Goal: Transaction & Acquisition: Obtain resource

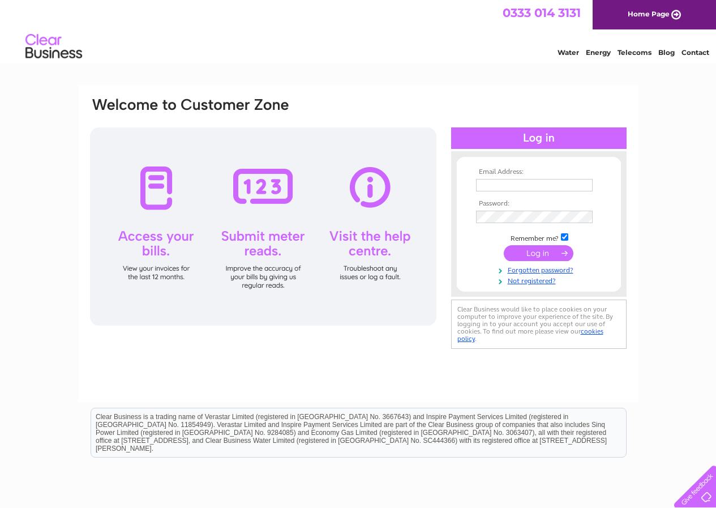
click at [488, 186] on input "text" at bounding box center [534, 185] width 117 height 12
type input "seafari_oban@yahoo.co.uk"
click at [501, 250] on input "submit" at bounding box center [539, 254] width 70 height 16
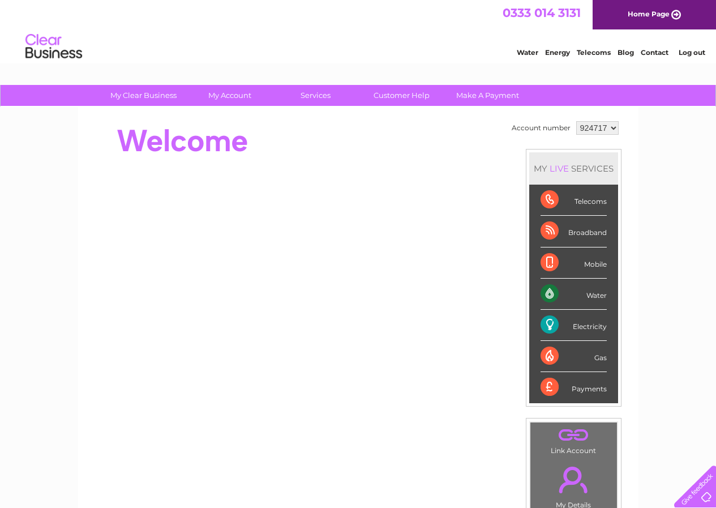
click at [552, 296] on div "Water" at bounding box center [574, 294] width 66 height 31
click at [546, 294] on div "Water" at bounding box center [574, 294] width 66 height 31
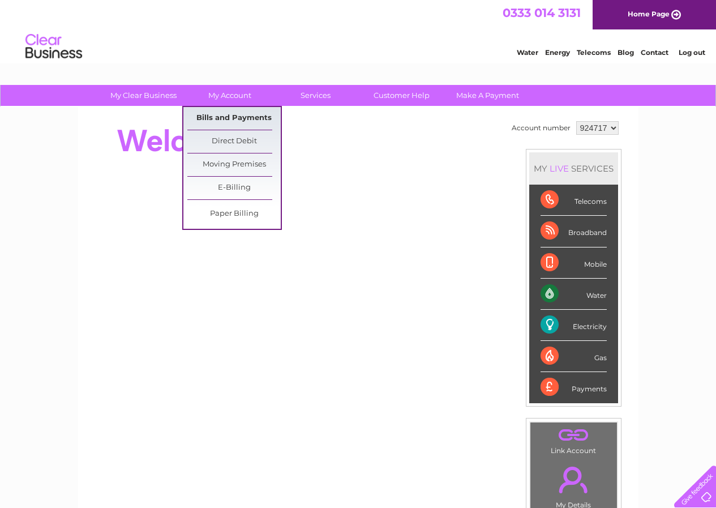
click at [230, 112] on link "Bills and Payments" at bounding box center [233, 118] width 93 height 23
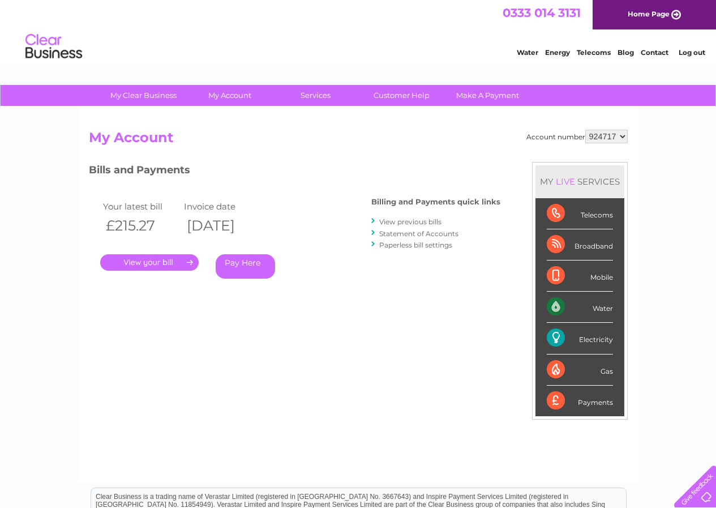
click at [146, 262] on link "." at bounding box center [149, 262] width 99 height 16
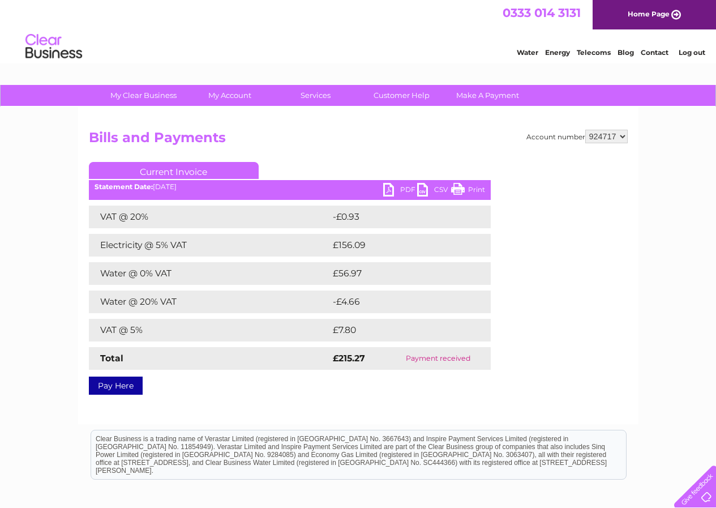
click at [391, 190] on link "PDF" at bounding box center [400, 191] width 34 height 16
click at [626, 136] on select "924717 967742" at bounding box center [607, 137] width 42 height 14
select select "967742"
click at [586, 130] on select "924717 967742" at bounding box center [607, 137] width 42 height 14
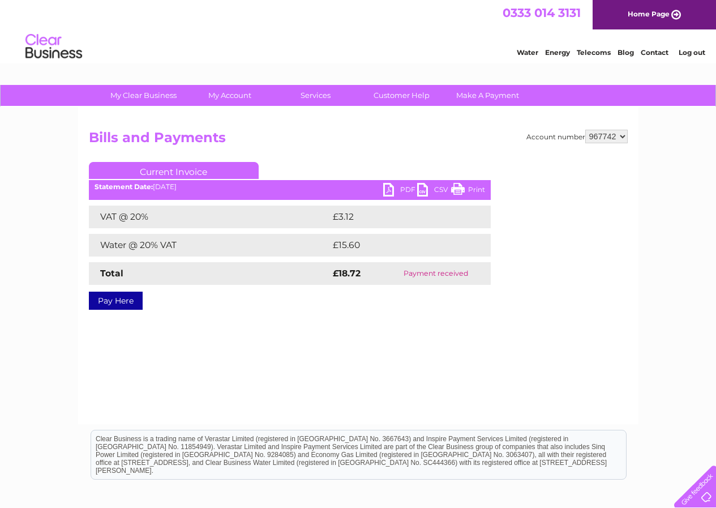
click at [407, 191] on link "PDF" at bounding box center [400, 191] width 34 height 16
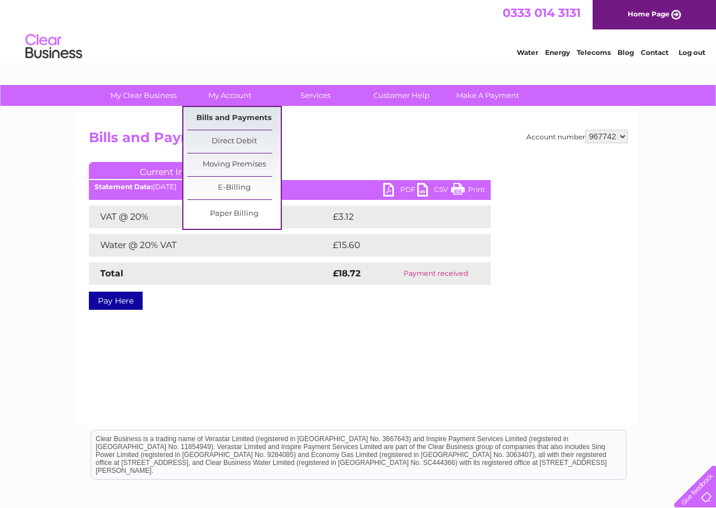
click at [233, 117] on link "Bills and Payments" at bounding box center [233, 118] width 93 height 23
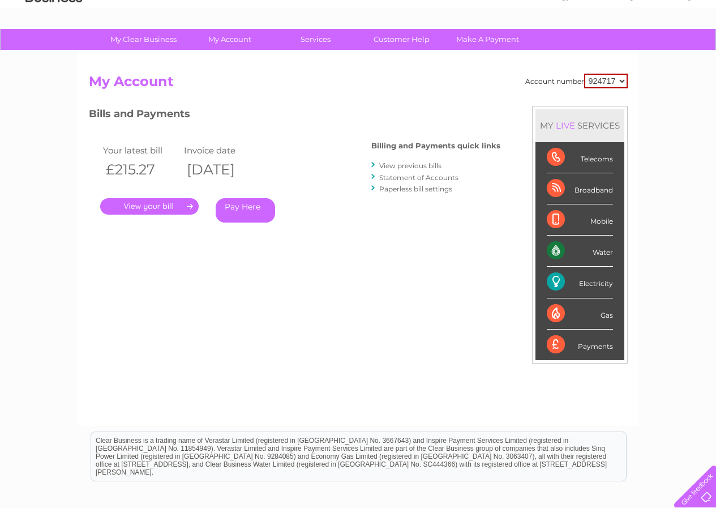
scroll to position [60, 0]
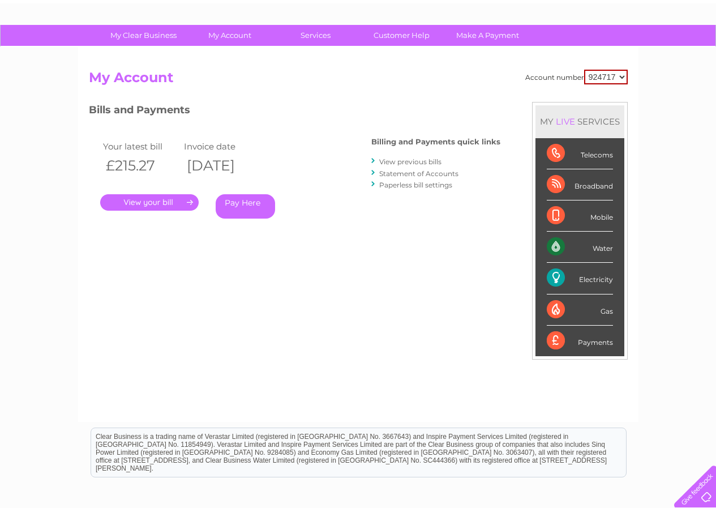
click at [556, 279] on div "Electricity" at bounding box center [580, 278] width 66 height 31
click at [602, 280] on div "Electricity" at bounding box center [580, 278] width 66 height 31
click at [557, 280] on div "Electricity" at bounding box center [580, 278] width 66 height 31
click at [144, 204] on link "." at bounding box center [149, 202] width 99 height 16
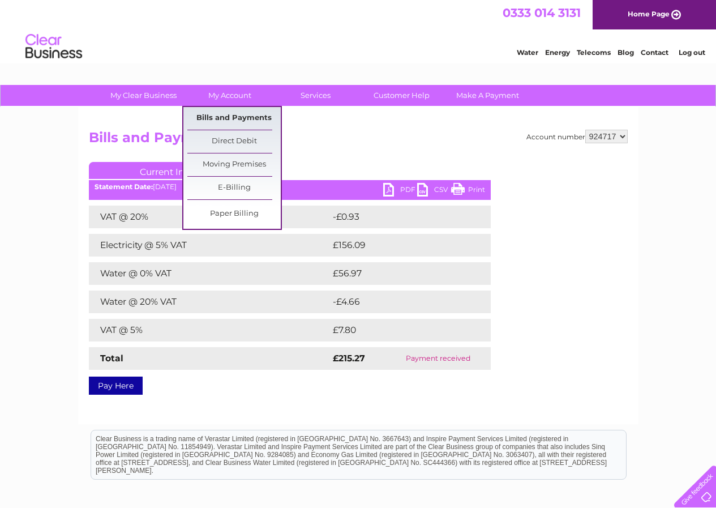
click at [244, 119] on link "Bills and Payments" at bounding box center [233, 118] width 93 height 23
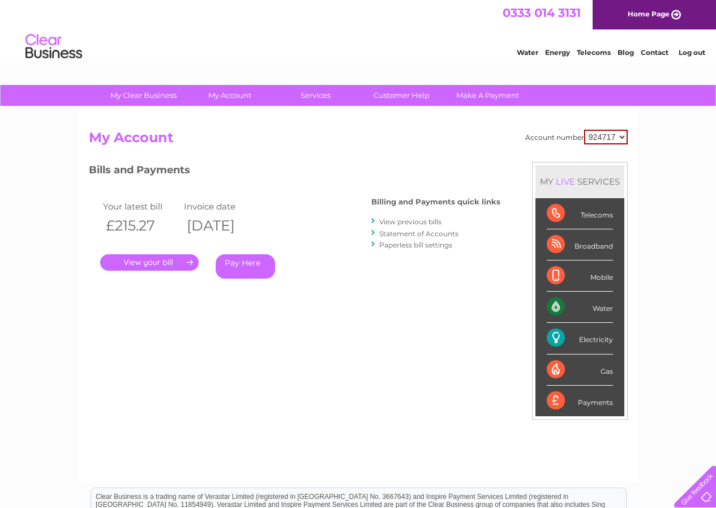
click at [414, 221] on link "View previous bills" at bounding box center [410, 221] width 62 height 8
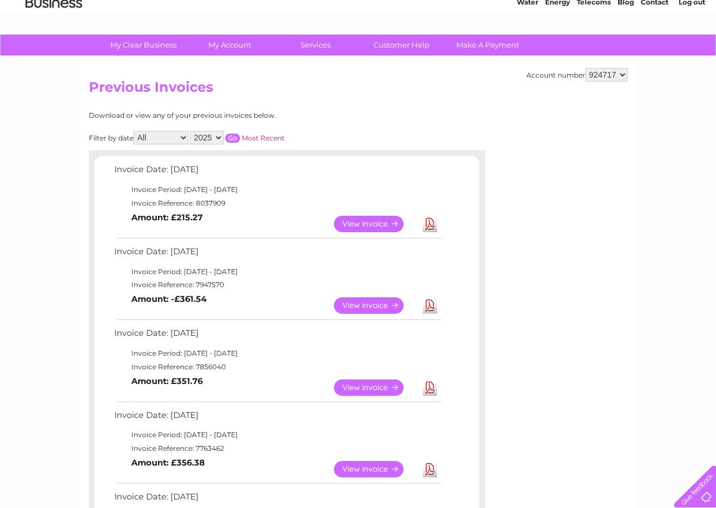
scroll to position [48, 0]
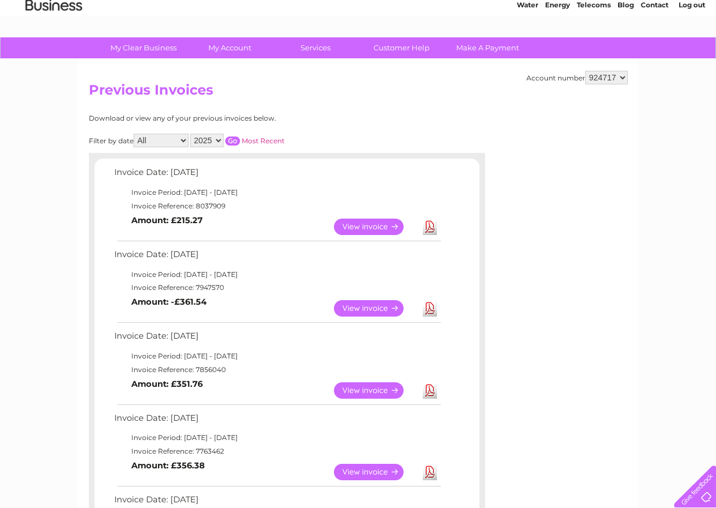
click at [429, 388] on link "Download" at bounding box center [430, 390] width 14 height 16
click at [431, 311] on link "Download" at bounding box center [430, 308] width 14 height 16
click at [433, 309] on link "Download" at bounding box center [430, 308] width 14 height 16
click at [621, 77] on select "924717 967742" at bounding box center [607, 78] width 42 height 14
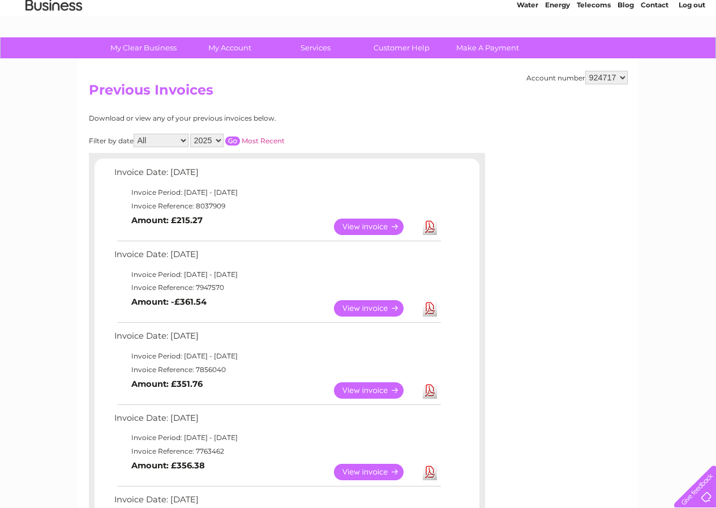
select select "967742"
click at [586, 71] on select "924717 967742" at bounding box center [607, 78] width 42 height 14
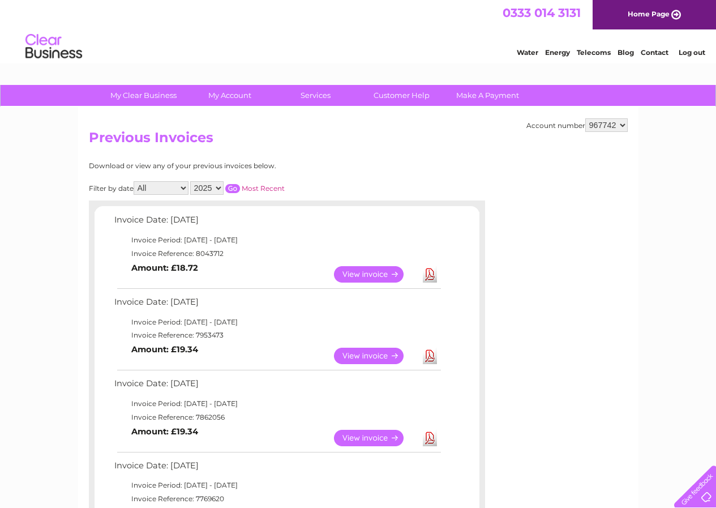
click at [432, 359] on link "Download" at bounding box center [430, 356] width 14 height 16
